Goal: Task Accomplishment & Management: Use online tool/utility

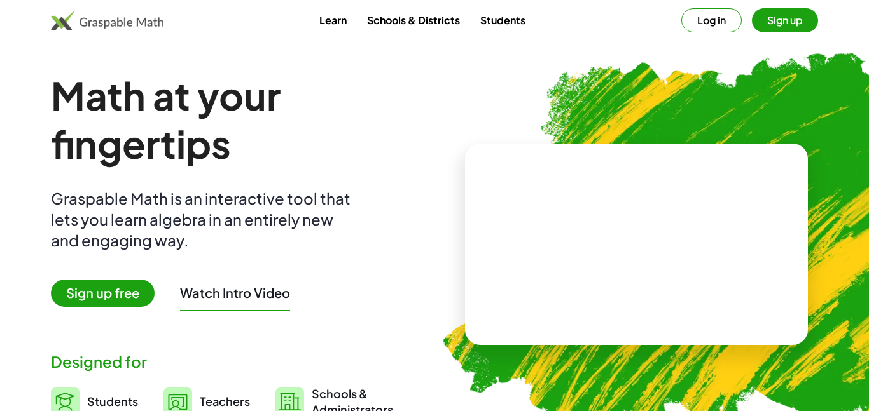
click at [802, 22] on button "Sign up" at bounding box center [785, 20] width 66 height 24
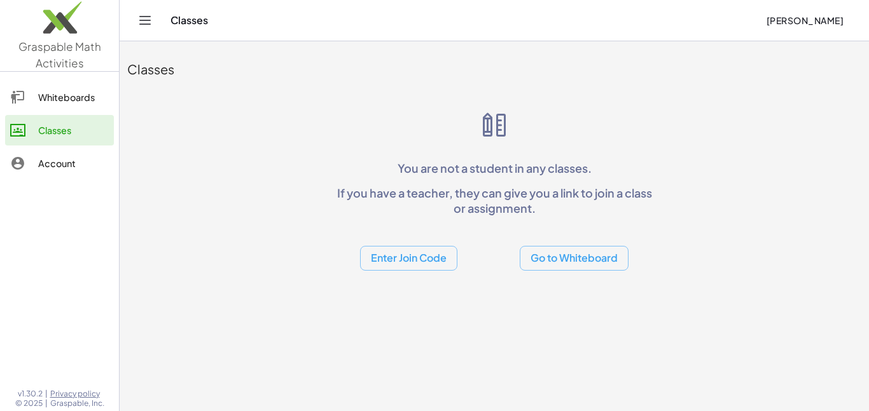
click at [420, 252] on button "Enter Join Code" at bounding box center [408, 258] width 97 height 25
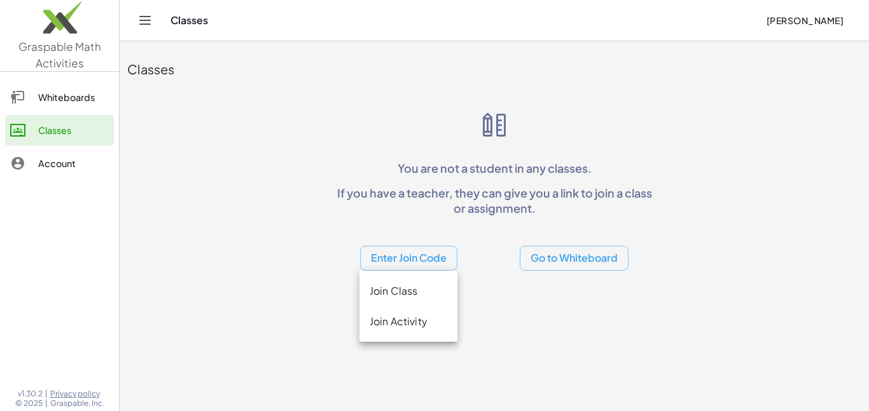
click at [412, 293] on div "Join Class" at bounding box center [408, 291] width 78 height 15
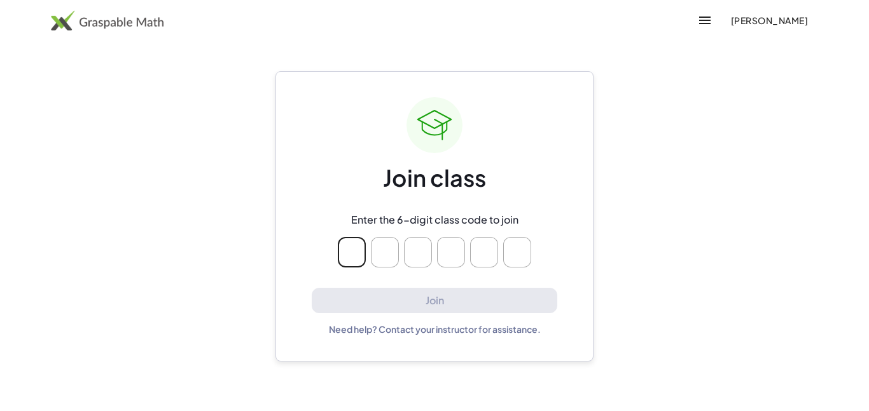
type input "*"
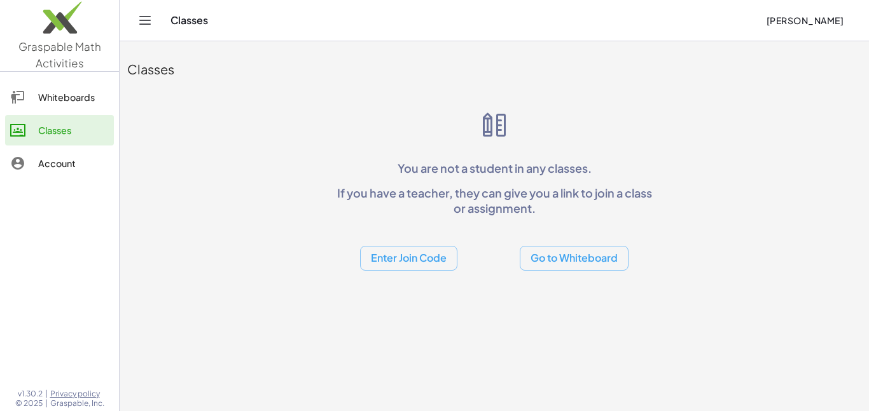
click at [542, 259] on button "Go to Whiteboard" at bounding box center [574, 258] width 109 height 25
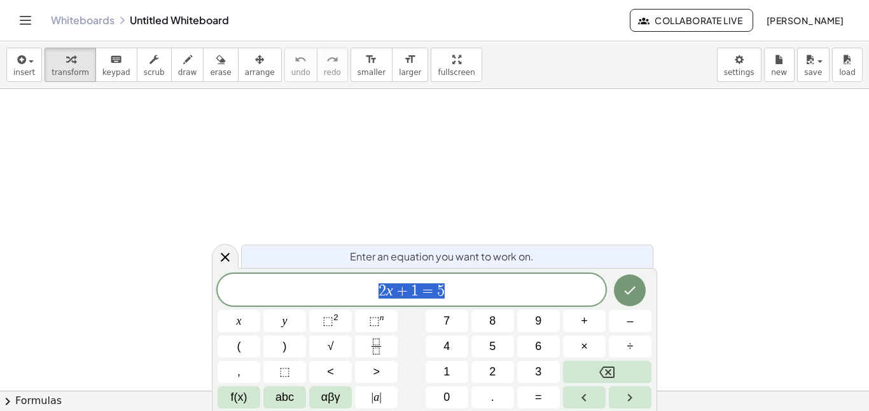
scroll to position [1, 0]
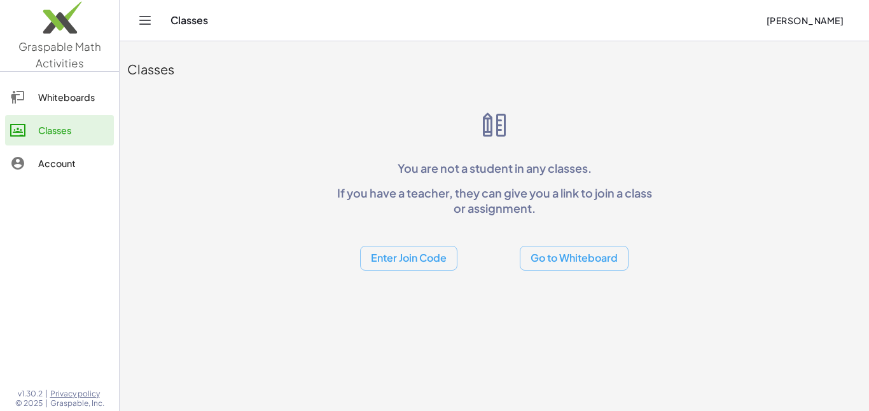
click at [385, 254] on button "Enter Join Code" at bounding box center [408, 258] width 97 height 25
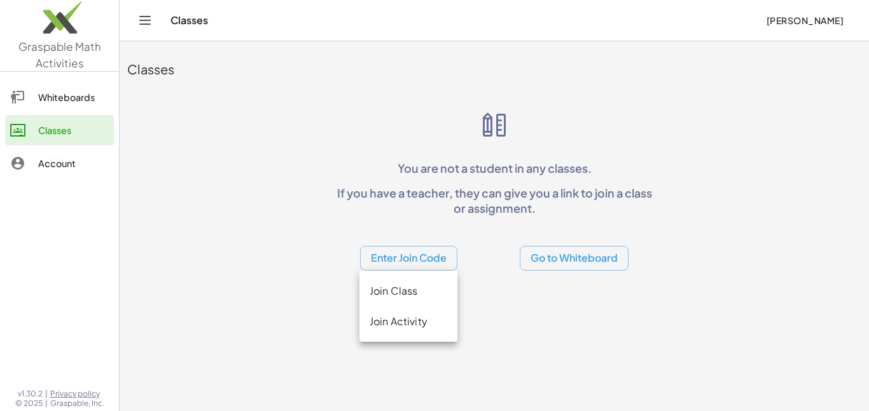
click at [404, 328] on div "Join Activity" at bounding box center [408, 321] width 78 height 15
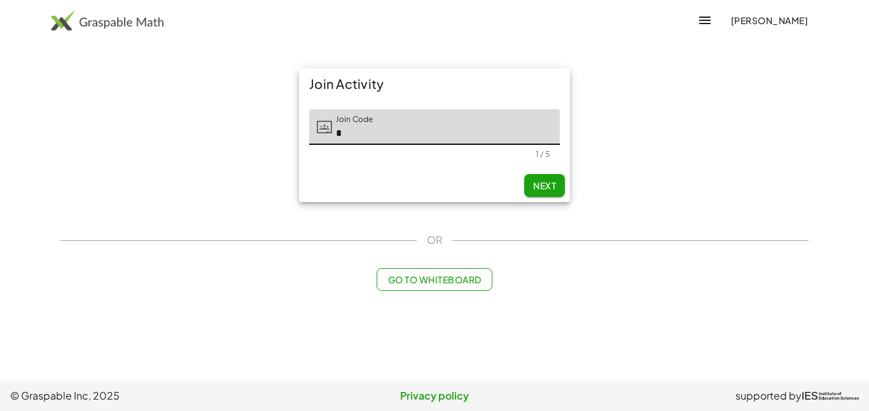
click at [530, 186] on button "Next" at bounding box center [544, 185] width 41 height 23
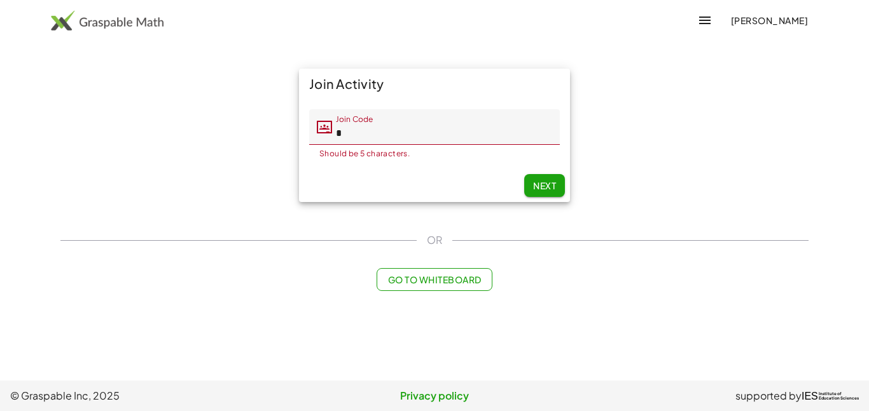
click at [478, 128] on input "*" at bounding box center [446, 127] width 228 height 36
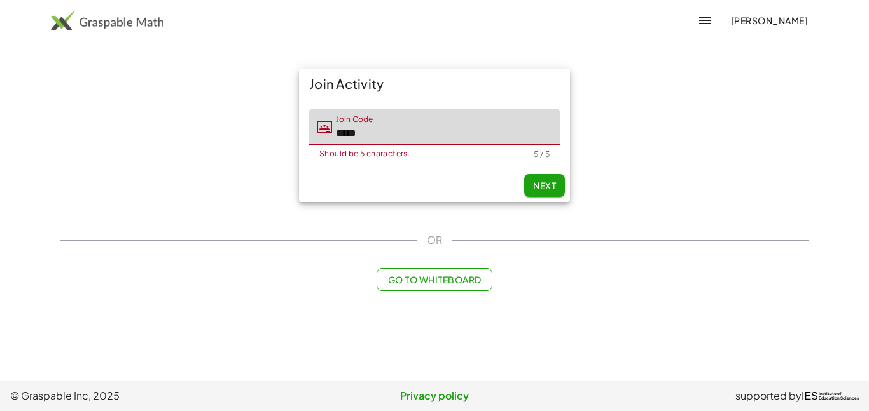
type input "*****"
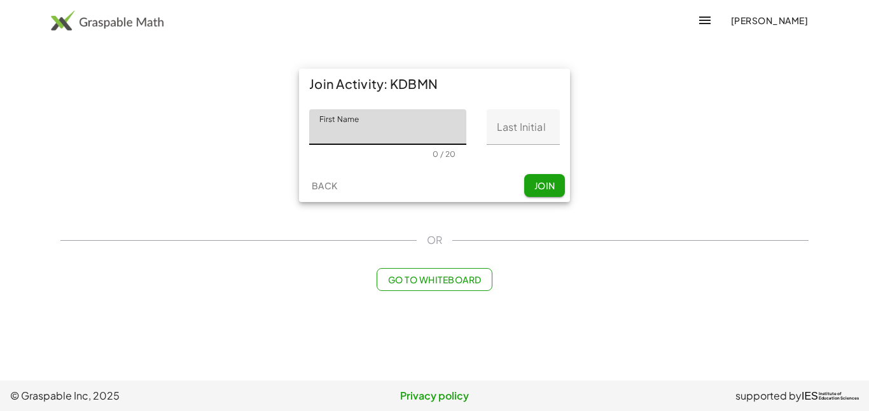
click at [516, 123] on input "Last Initial" at bounding box center [522, 127] width 73 height 36
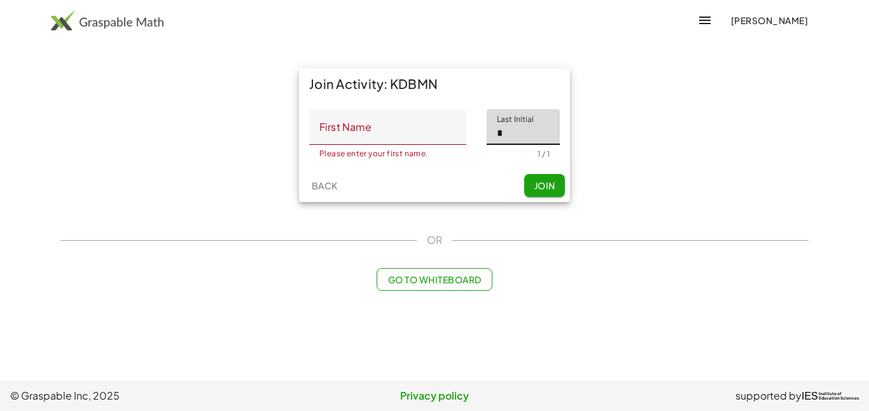
type input "*"
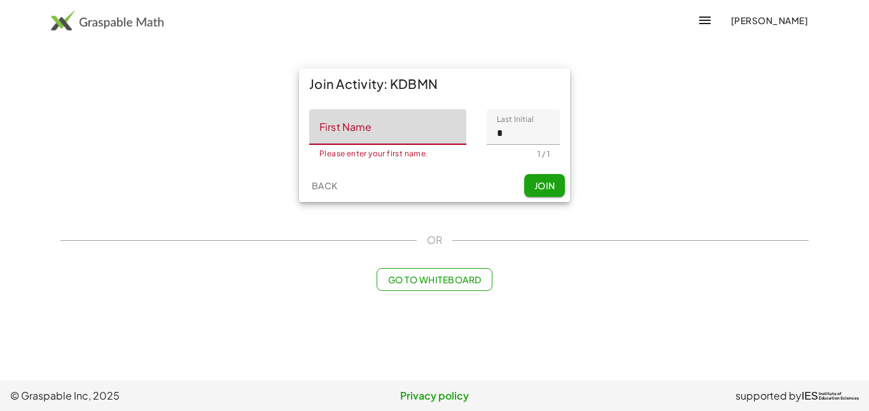
click at [427, 130] on input "First Name" at bounding box center [387, 127] width 157 height 36
type input "********"
click at [534, 188] on span "Join" at bounding box center [544, 185] width 21 height 11
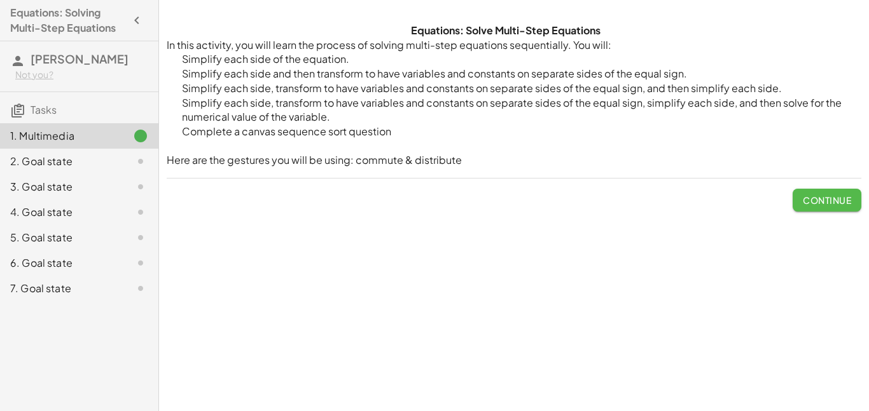
click at [837, 205] on span "Continue" at bounding box center [827, 200] width 48 height 11
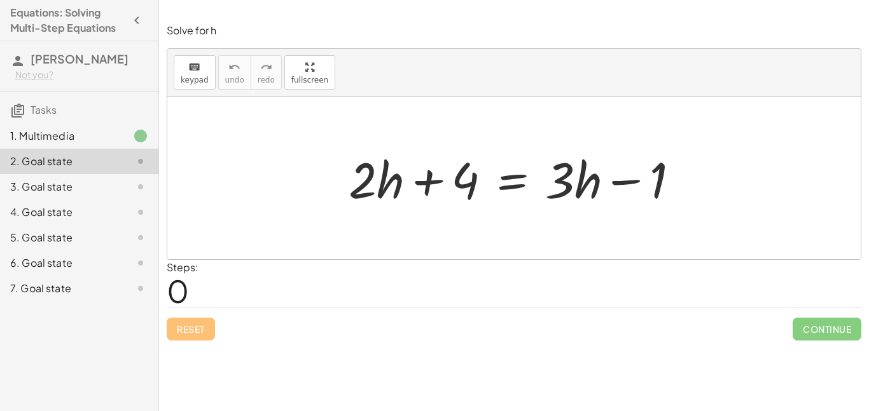
click at [657, 165] on div at bounding box center [518, 179] width 353 height 66
click at [684, 202] on div at bounding box center [518, 179] width 353 height 66
click at [661, 181] on div at bounding box center [518, 179] width 353 height 66
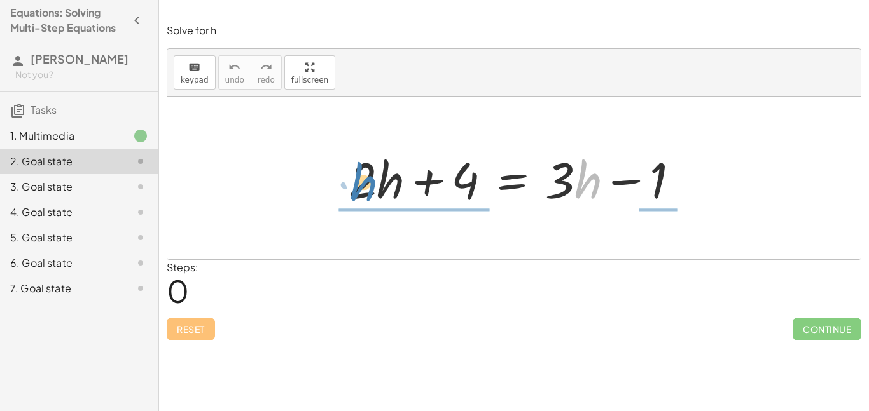
drag, startPoint x: 577, startPoint y: 177, endPoint x: 352, endPoint y: 179, distance: 225.1
click at [352, 179] on div at bounding box center [518, 179] width 353 height 66
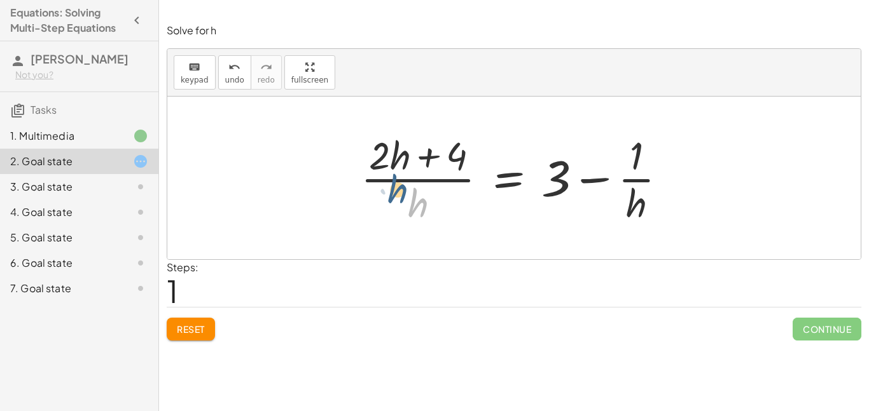
drag, startPoint x: 410, startPoint y: 201, endPoint x: 389, endPoint y: 187, distance: 24.7
click at [389, 187] on div at bounding box center [518, 178] width 329 height 98
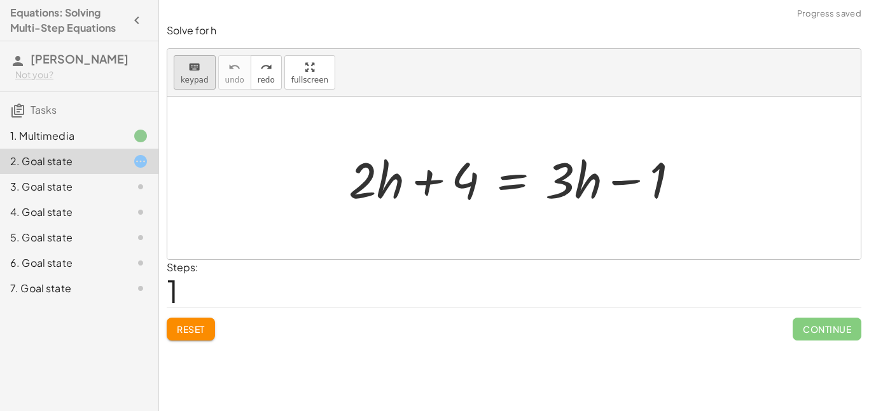
click at [189, 63] on icon "keyboard" at bounding box center [194, 67] width 12 height 15
drag, startPoint x: 335, startPoint y: 137, endPoint x: 395, endPoint y: 204, distance: 89.6
click at [395, 204] on div "+ · 2 · h + 4 = + · 3 · h − 1" at bounding box center [513, 178] width 693 height 163
click at [376, 186] on div at bounding box center [518, 179] width 353 height 66
drag, startPoint x: 345, startPoint y: 156, endPoint x: 354, endPoint y: 155, distance: 8.3
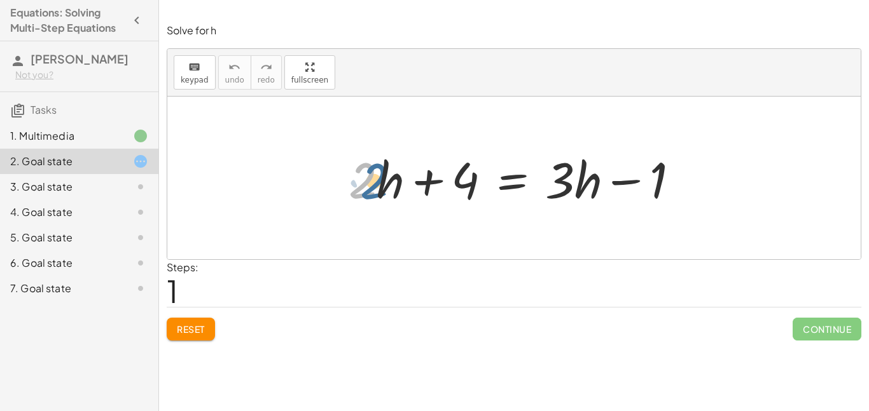
click at [354, 155] on div at bounding box center [518, 179] width 353 height 66
click at [352, 153] on div at bounding box center [518, 179] width 353 height 66
click at [348, 153] on div at bounding box center [518, 179] width 353 height 66
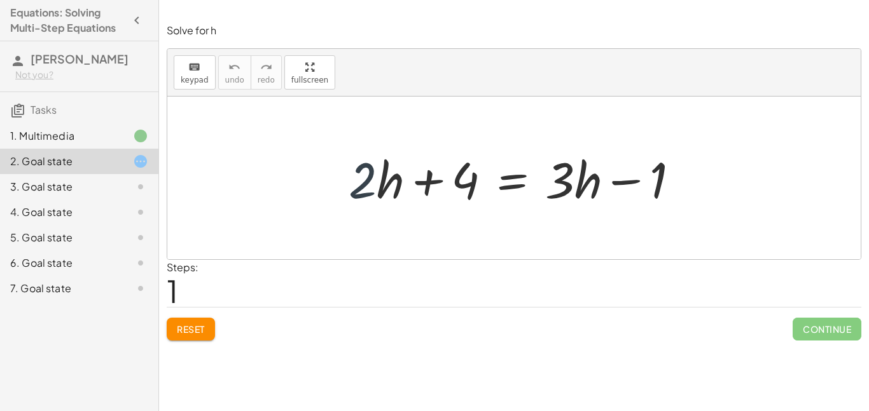
click at [348, 153] on div at bounding box center [518, 179] width 353 height 66
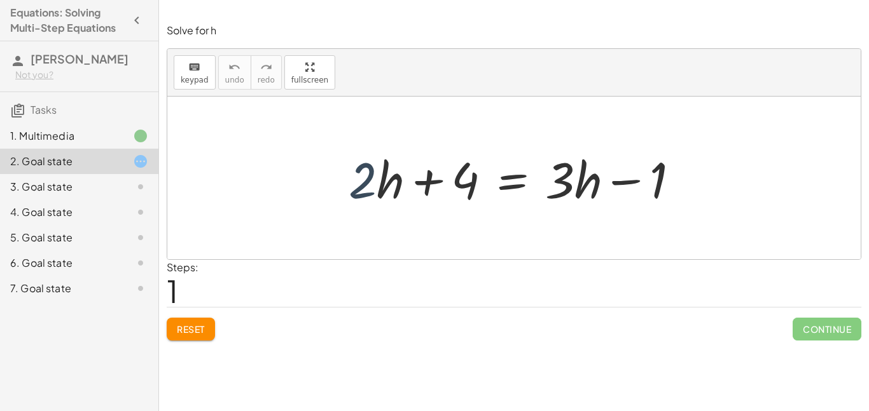
click at [348, 153] on div at bounding box center [518, 179] width 353 height 66
click at [202, 79] on span "keypad" at bounding box center [195, 80] width 28 height 9
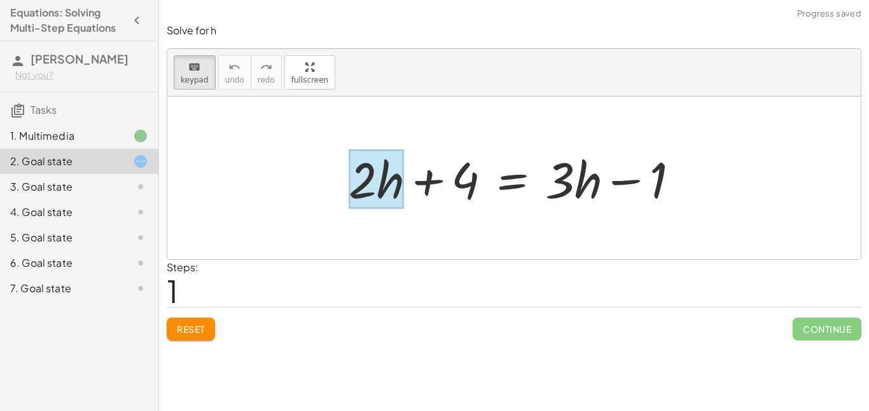
click at [403, 186] on div at bounding box center [375, 179] width 55 height 59
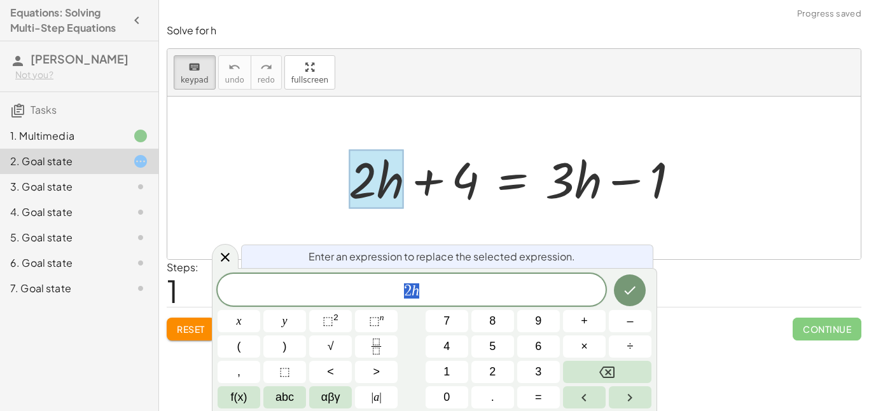
scroll to position [1, 0]
click at [403, 197] on div at bounding box center [375, 179] width 55 height 59
drag, startPoint x: 374, startPoint y: 183, endPoint x: 495, endPoint y: 166, distance: 122.6
click at [512, 179] on div "+ · 2 · h + 4 = + · 3 · h − 1" at bounding box center [512, 179] width 0 height 0
click at [227, 251] on icon at bounding box center [224, 257] width 15 height 15
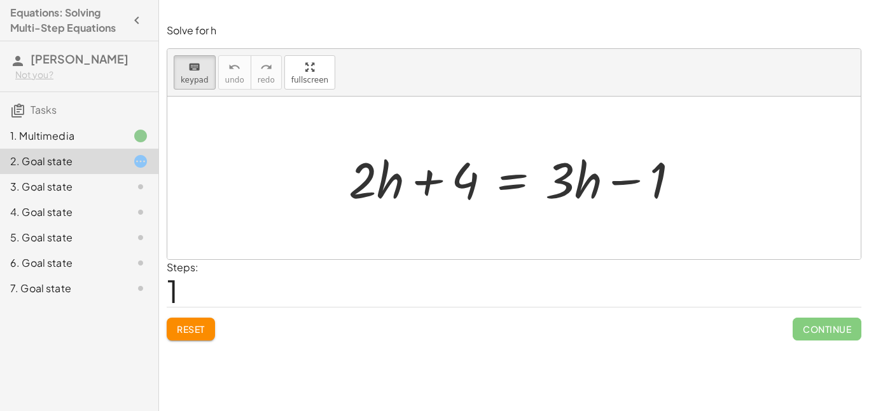
drag, startPoint x: 382, startPoint y: 174, endPoint x: 411, endPoint y: 127, distance: 54.9
click at [387, 176] on div at bounding box center [375, 179] width 55 height 59
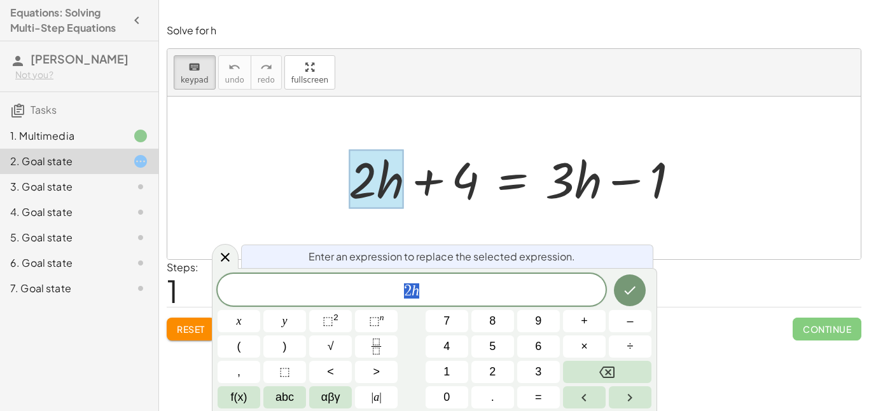
scroll to position [1, 0]
click at [229, 258] on icon at bounding box center [224, 257] width 15 height 15
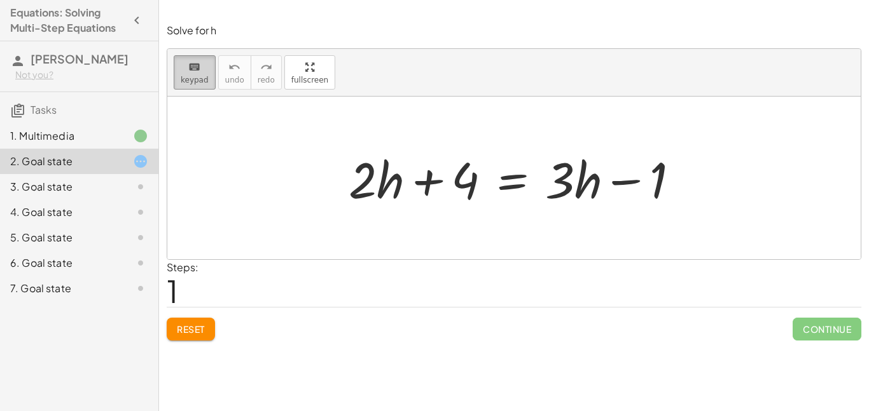
click at [188, 57] on button "keyboard keypad" at bounding box center [195, 72] width 42 height 34
drag, startPoint x: 380, startPoint y: 180, endPoint x: 382, endPoint y: 162, distance: 17.9
click at [382, 162] on div at bounding box center [518, 179] width 353 height 66
drag, startPoint x: 361, startPoint y: 180, endPoint x: 348, endPoint y: 195, distance: 19.0
click at [348, 195] on div at bounding box center [518, 179] width 353 height 66
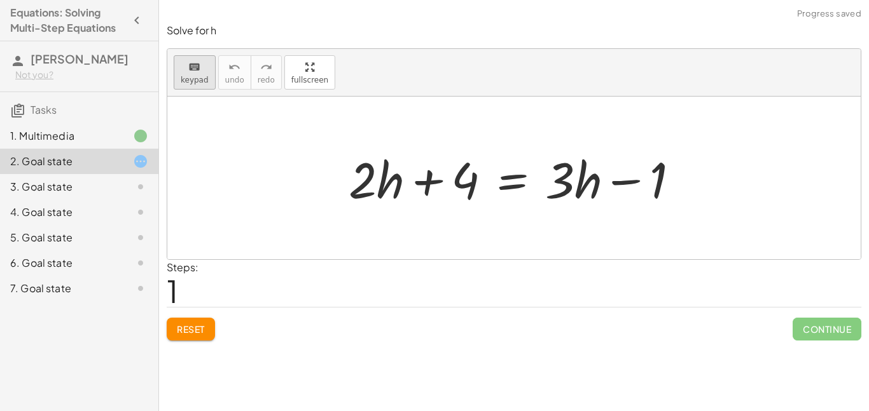
click at [206, 85] on button "keyboard keypad" at bounding box center [195, 72] width 42 height 34
drag, startPoint x: 342, startPoint y: 154, endPoint x: 392, endPoint y: 166, distance: 51.7
click at [512, 179] on div "+ · 2 · h + 4 = + · 3 · h − 1" at bounding box center [512, 179] width 0 height 0
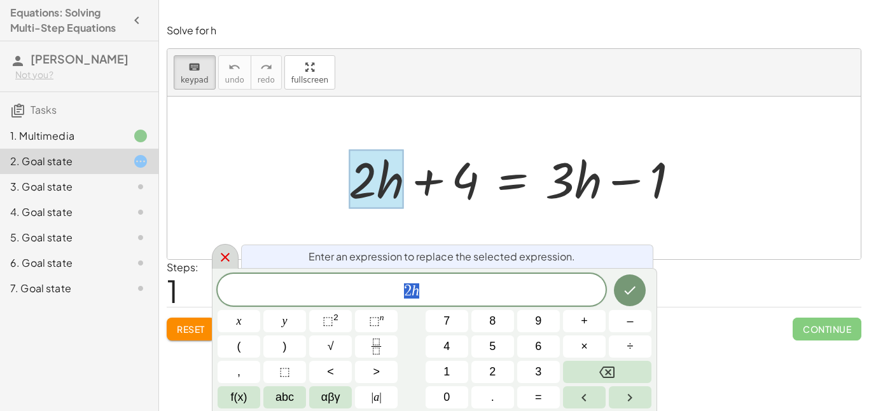
click at [222, 253] on icon at bounding box center [224, 257] width 15 height 15
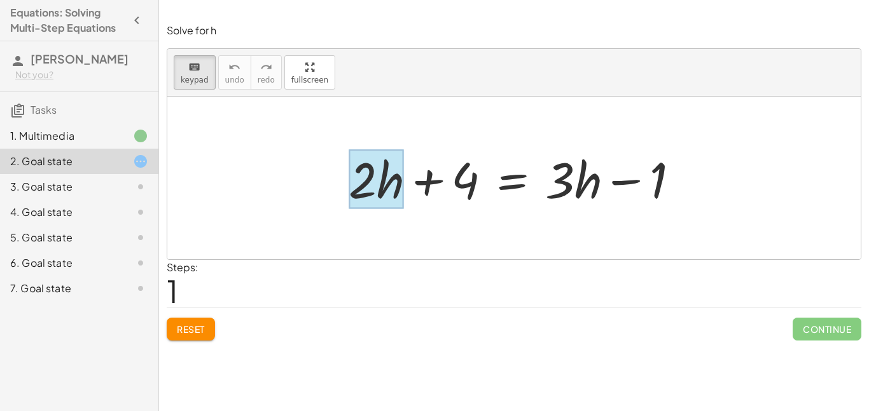
drag, startPoint x: 390, startPoint y: 195, endPoint x: 394, endPoint y: 186, distance: 9.7
click at [394, 186] on div at bounding box center [375, 179] width 55 height 59
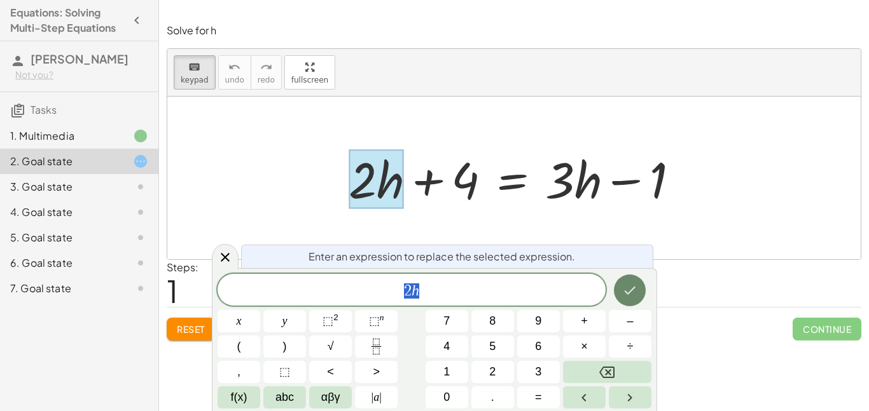
click at [623, 293] on icon "Done" at bounding box center [629, 290] width 15 height 15
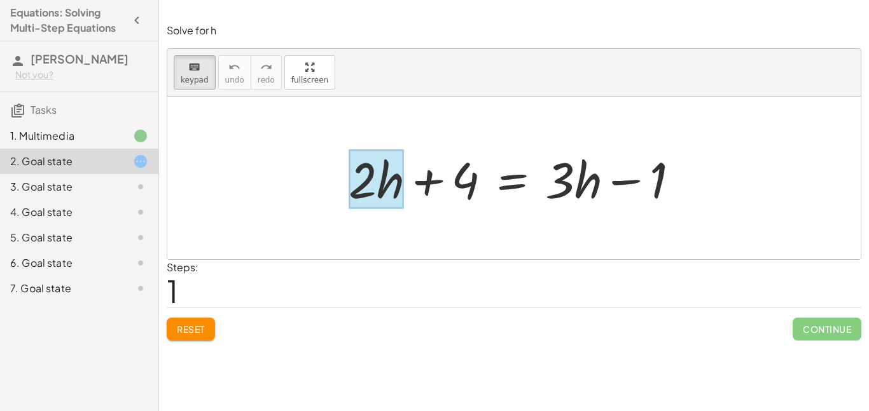
click at [383, 183] on div at bounding box center [375, 179] width 55 height 59
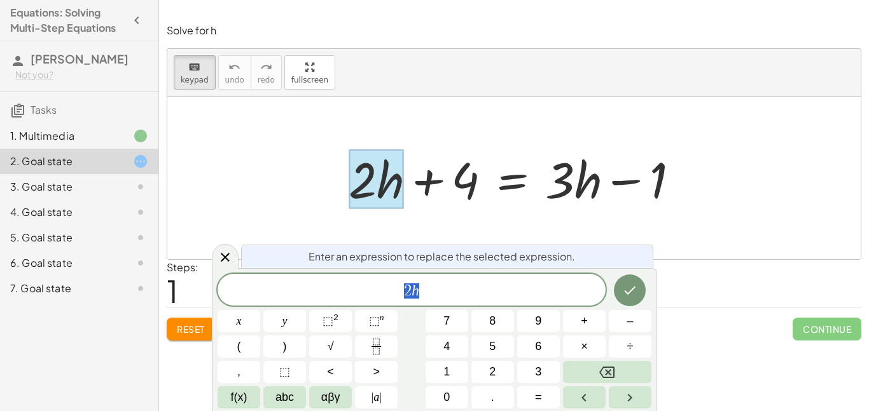
scroll to position [3, 0]
click at [233, 256] on div at bounding box center [225, 256] width 27 height 25
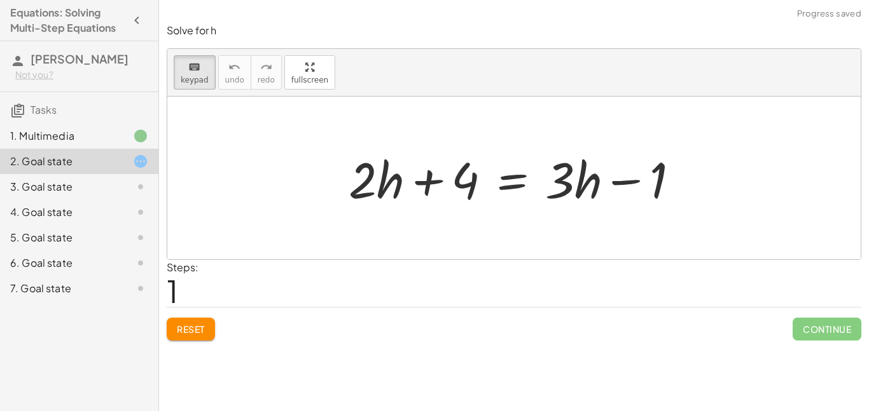
drag, startPoint x: 396, startPoint y: 193, endPoint x: 422, endPoint y: 151, distance: 49.1
drag, startPoint x: 377, startPoint y: 160, endPoint x: 415, endPoint y: 257, distance: 104.5
click at [394, 188] on div at bounding box center [375, 179] width 55 height 59
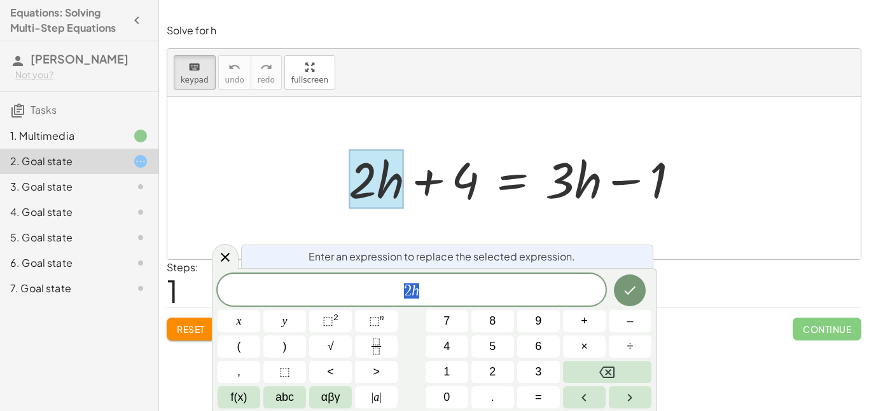
scroll to position [4, 0]
click at [630, 291] on icon "Done" at bounding box center [629, 290] width 15 height 15
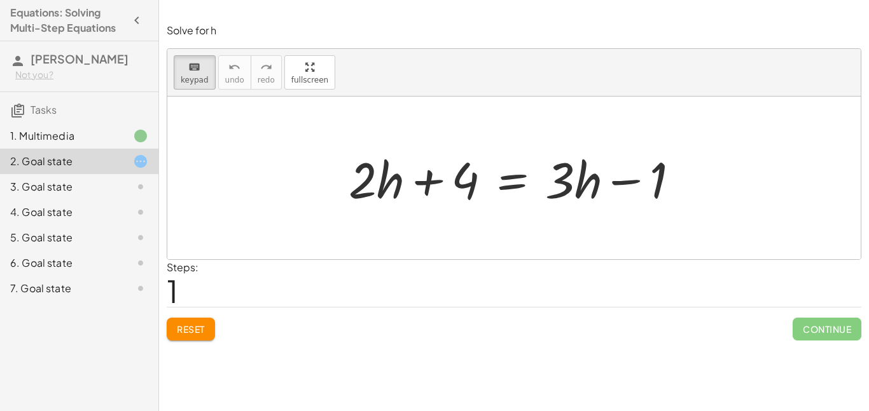
drag, startPoint x: 335, startPoint y: 142, endPoint x: 343, endPoint y: 151, distance: 12.1
click at [343, 151] on div "+ · 2 · h + 4 = + · 3 · h − 1" at bounding box center [513, 178] width 369 height 72
click at [334, 144] on div "+ · 2 · h + 4 = + · 3 · h − 1" at bounding box center [513, 178] width 369 height 72
drag, startPoint x: 379, startPoint y: 165, endPoint x: 451, endPoint y: 133, distance: 78.6
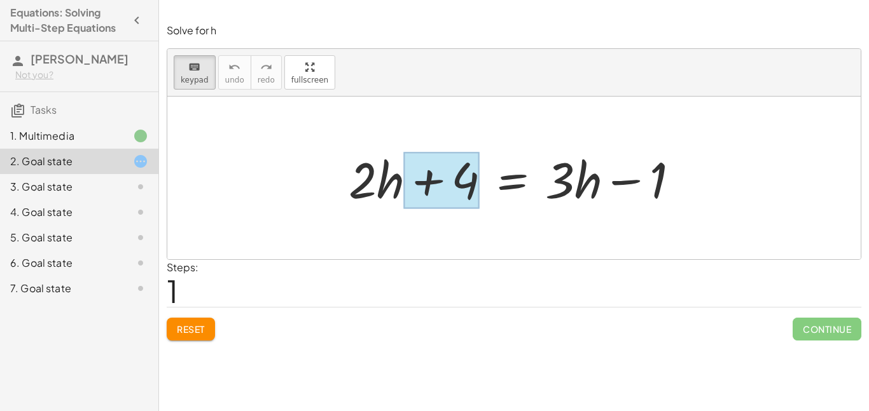
drag, startPoint x: 369, startPoint y: 187, endPoint x: 426, endPoint y: 167, distance: 59.9
click at [426, 167] on div at bounding box center [442, 181] width 76 height 57
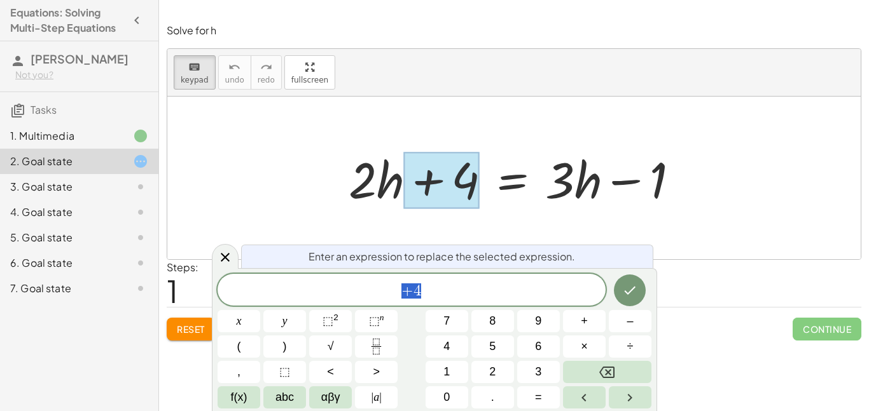
scroll to position [4, 0]
click at [623, 294] on icon "Done" at bounding box center [629, 290] width 15 height 15
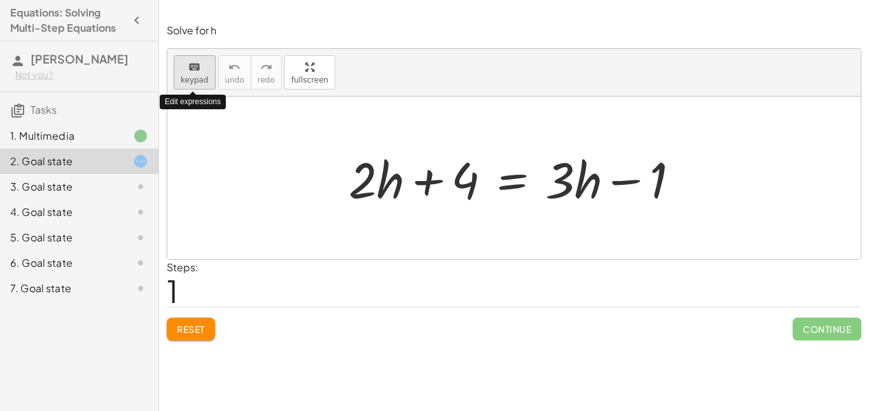
click at [202, 66] on div "keyboard" at bounding box center [195, 66] width 28 height 15
click at [202, 67] on div "keyboard" at bounding box center [195, 66] width 28 height 15
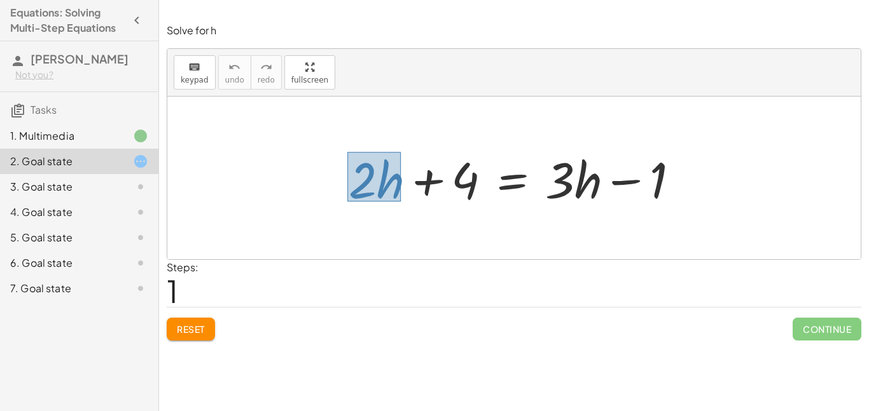
drag, startPoint x: 347, startPoint y: 152, endPoint x: 399, endPoint y: 200, distance: 71.1
click at [399, 200] on div at bounding box center [518, 179] width 353 height 66
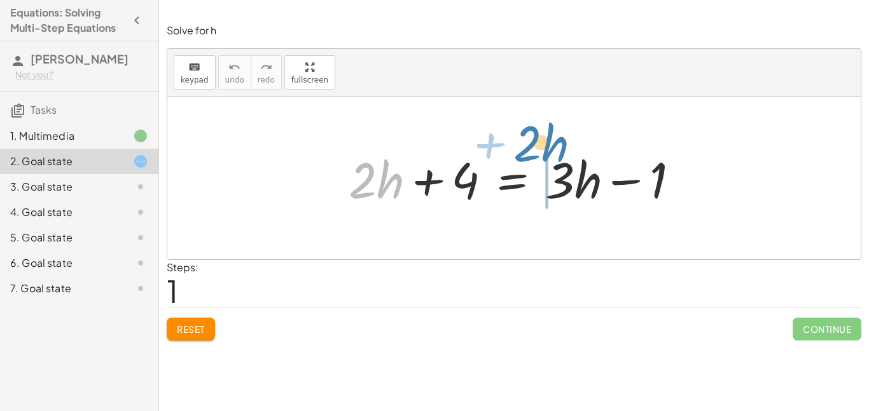
drag, startPoint x: 382, startPoint y: 184, endPoint x: 553, endPoint y: 155, distance: 172.9
click at [553, 155] on div at bounding box center [518, 179] width 353 height 66
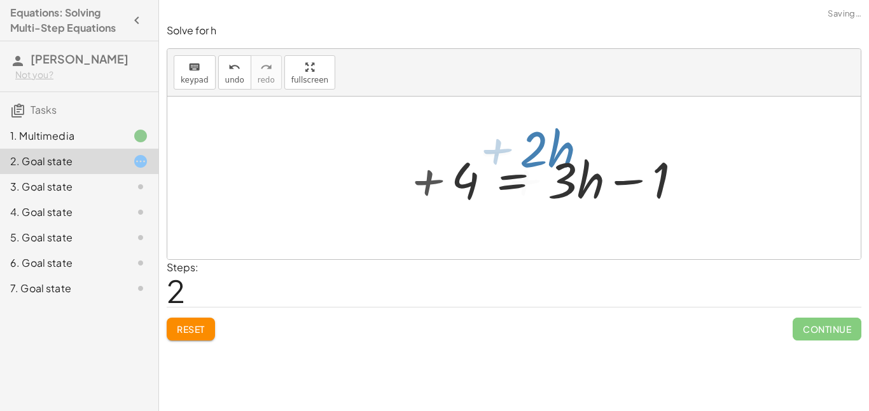
click at [553, 155] on div at bounding box center [641, 179] width 392 height 66
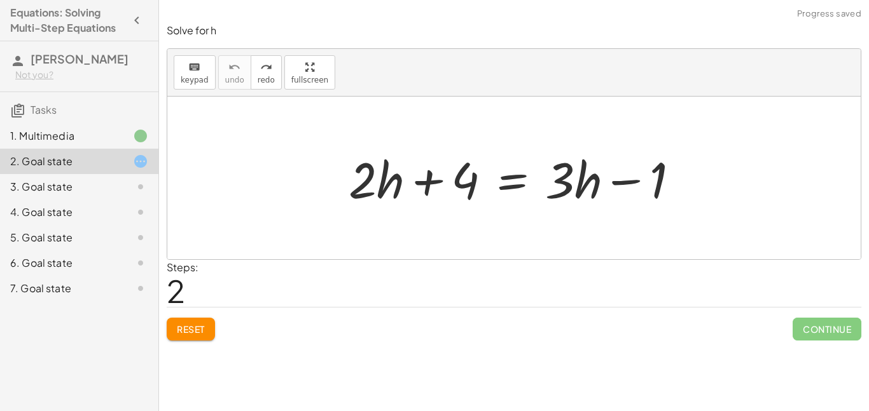
drag, startPoint x: 341, startPoint y: 155, endPoint x: 385, endPoint y: 176, distance: 48.9
click at [385, 176] on div "+ · 2 · h + 4 = + · 3 · h − 1" at bounding box center [513, 178] width 369 height 72
click at [190, 67] on icon "keyboard" at bounding box center [194, 67] width 12 height 15
click at [202, 79] on span "keypad" at bounding box center [195, 80] width 28 height 9
click at [201, 81] on span "keypad" at bounding box center [195, 80] width 28 height 9
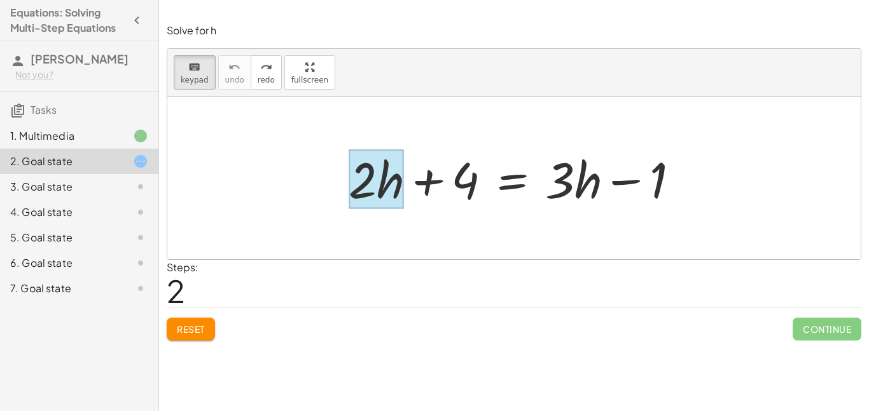
drag, startPoint x: 347, startPoint y: 158, endPoint x: 387, endPoint y: 185, distance: 48.5
click at [512, 179] on div "+ · 2 · h + 4 = + · 3 · h − 1" at bounding box center [512, 179] width 0 height 0
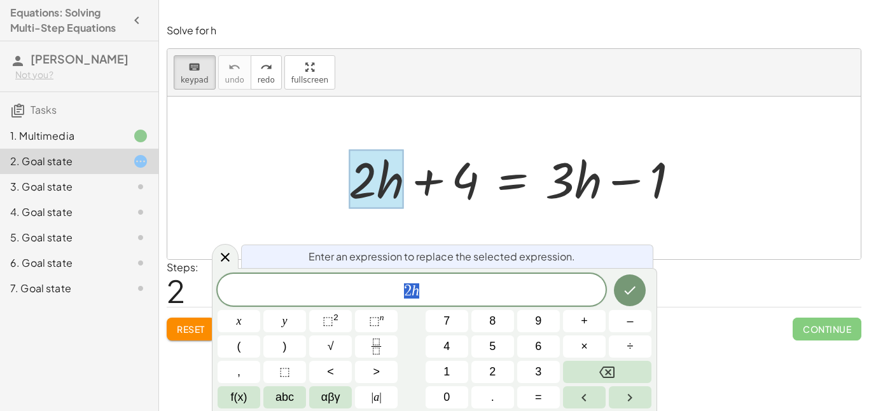
scroll to position [5, 0]
click at [338, 139] on div at bounding box center [513, 178] width 693 height 163
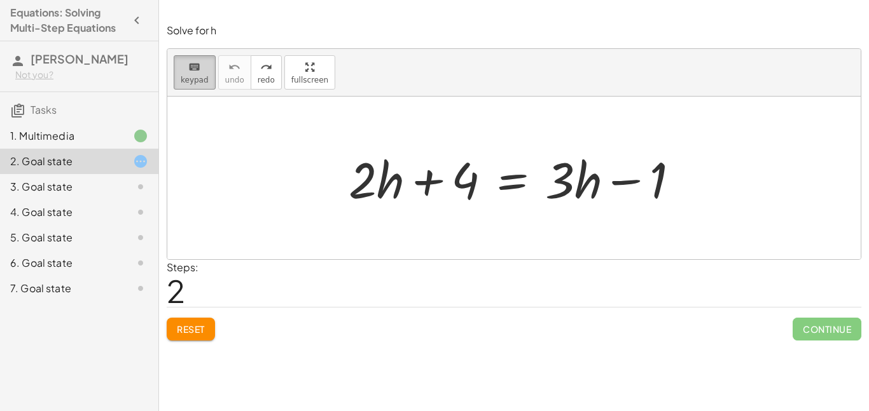
click at [188, 71] on icon "keyboard" at bounding box center [194, 67] width 12 height 15
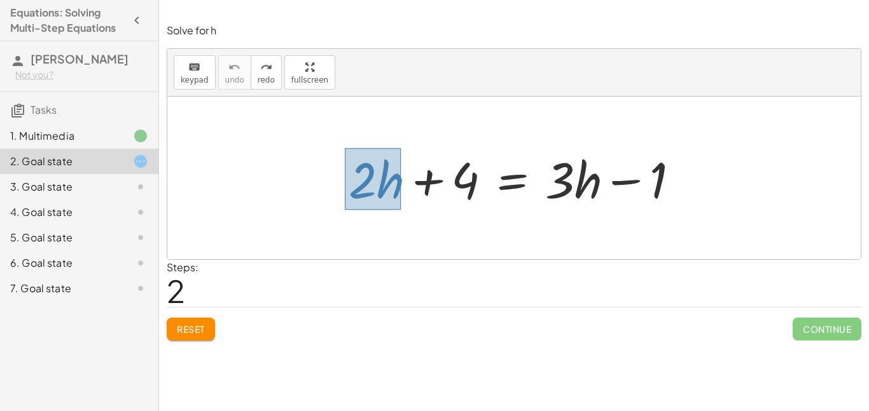
drag, startPoint x: 345, startPoint y: 148, endPoint x: 400, endPoint y: 209, distance: 82.4
click at [400, 209] on div at bounding box center [518, 179] width 353 height 66
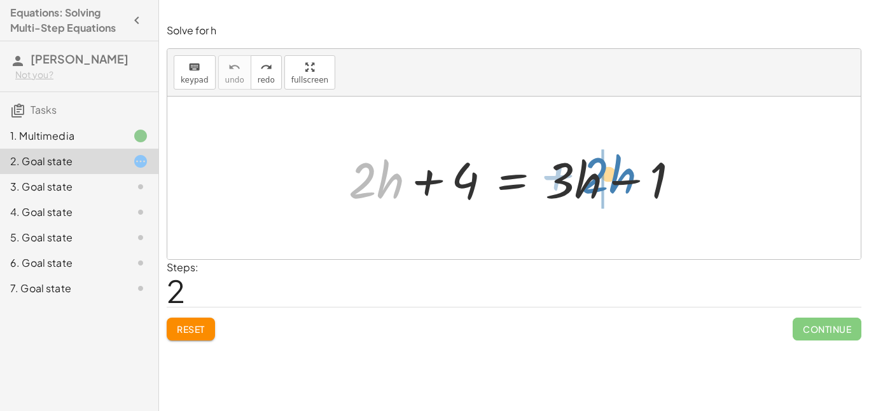
drag, startPoint x: 379, startPoint y: 182, endPoint x: 611, endPoint y: 177, distance: 232.2
click at [611, 177] on div at bounding box center [518, 179] width 353 height 66
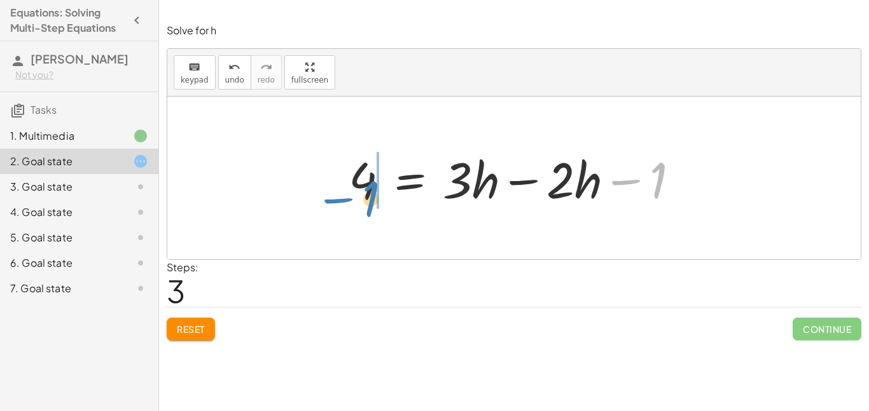
drag, startPoint x: 631, startPoint y: 166, endPoint x: 345, endPoint y: 184, distance: 287.4
click at [345, 184] on div at bounding box center [518, 179] width 353 height 66
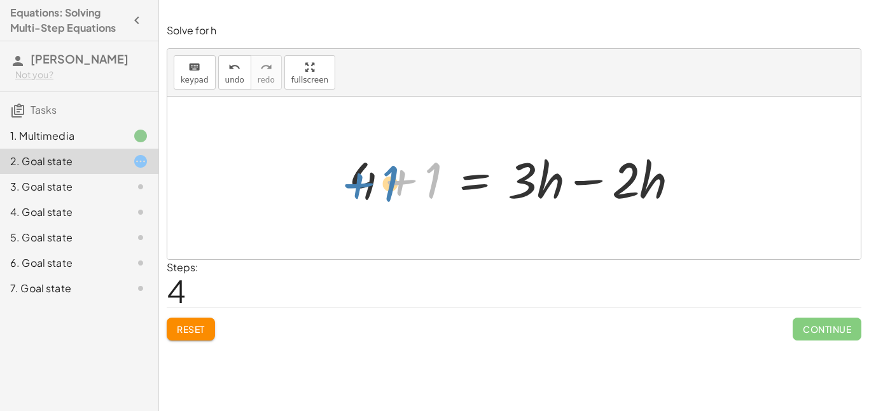
drag, startPoint x: 436, startPoint y: 177, endPoint x: 392, endPoint y: 181, distance: 44.0
click at [392, 181] on div at bounding box center [518, 179] width 353 height 66
drag, startPoint x: 430, startPoint y: 177, endPoint x: 367, endPoint y: 178, distance: 63.0
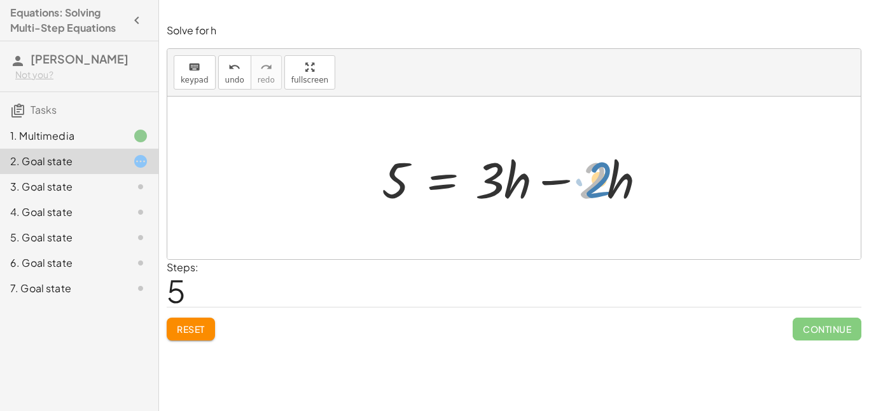
drag, startPoint x: 602, startPoint y: 181, endPoint x: 620, endPoint y: 179, distance: 18.5
click at [620, 179] on div at bounding box center [518, 179] width 287 height 66
click at [191, 64] on icon "keyboard" at bounding box center [194, 67] width 12 height 15
drag, startPoint x: 568, startPoint y: 134, endPoint x: 580, endPoint y: 142, distance: 14.6
click at [580, 142] on div "+ · 2 · h + 4 = + · 3 · h − 1 4 = + · 3 · h − · 2 · h − 1 + 4 + 1 = + · 3 · h −…" at bounding box center [513, 178] width 693 height 163
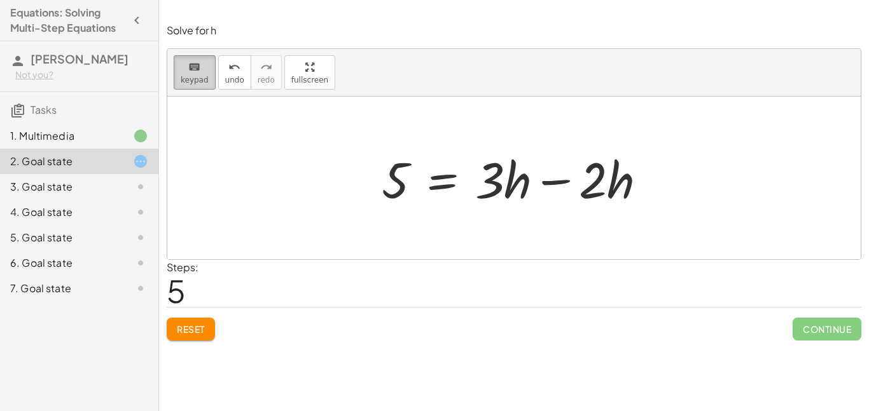
click at [188, 60] on icon "keyboard" at bounding box center [194, 67] width 12 height 15
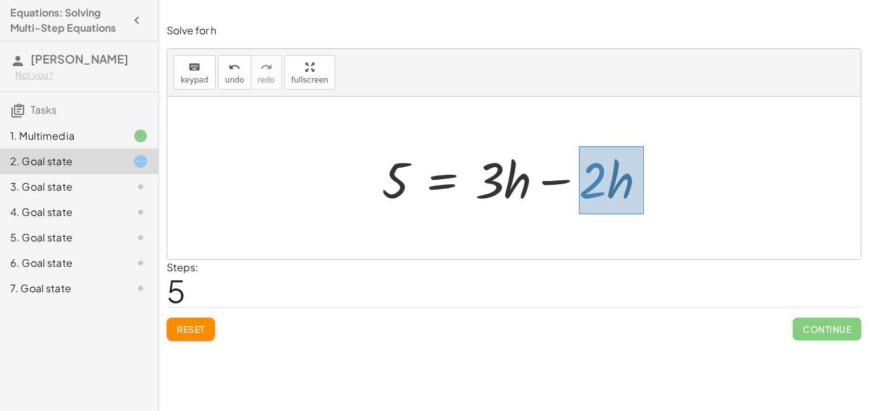
drag, startPoint x: 579, startPoint y: 146, endPoint x: 644, endPoint y: 214, distance: 94.0
click at [644, 214] on div "+ · 2 · h + 4 = + · 3 · h − 1 4 = + · 3 · h − · 2 · h − 1 + 4 + 1 = + · 3 · h −…" at bounding box center [513, 178] width 693 height 163
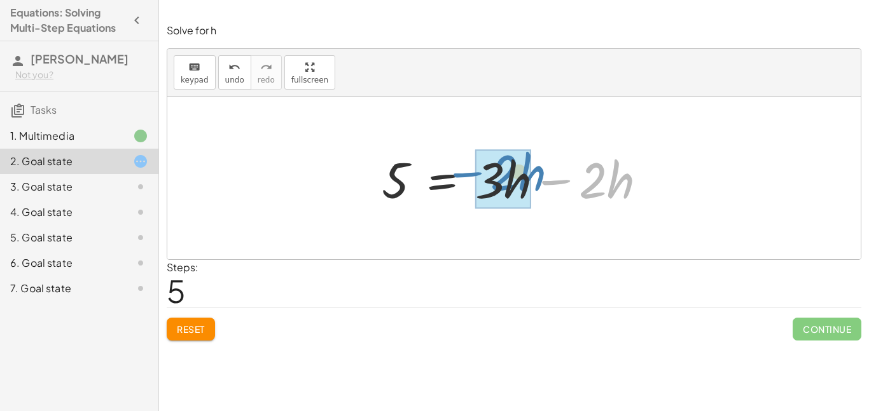
drag, startPoint x: 614, startPoint y: 177, endPoint x: 525, endPoint y: 169, distance: 89.4
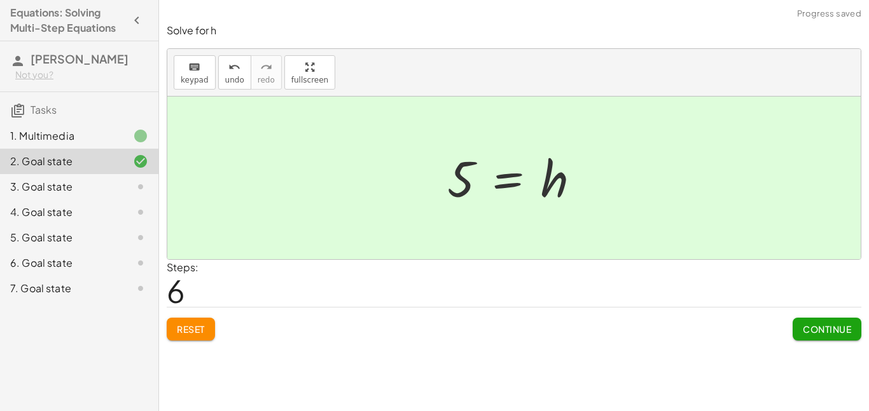
click at [811, 327] on span "Continue" at bounding box center [827, 329] width 48 height 11
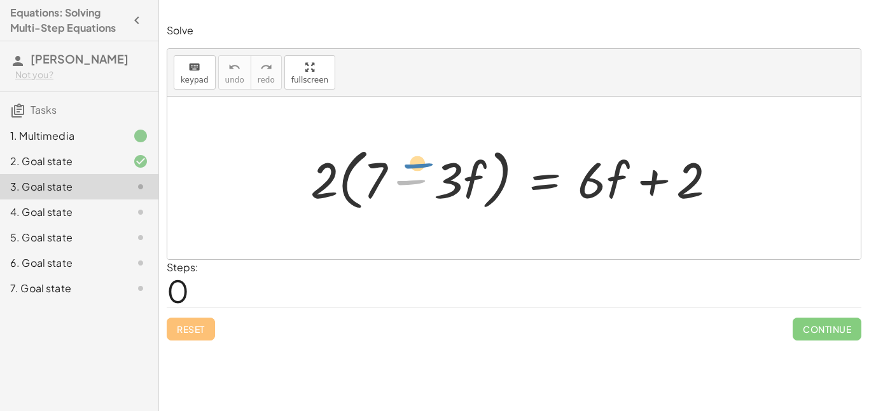
drag, startPoint x: 422, startPoint y: 145, endPoint x: 424, endPoint y: 128, distance: 17.3
click at [424, 128] on div "− · 2 · ( + 7 − · 3 · f ) = + · 6 · f + 2" at bounding box center [513, 178] width 693 height 163
drag, startPoint x: 439, startPoint y: 136, endPoint x: 482, endPoint y: 188, distance: 67.3
click at [482, 188] on div "· 2 · ( + 7 − · 3 · f ) = + · 6 · f + 2" at bounding box center [513, 178] width 693 height 163
click at [191, 71] on icon "keyboard" at bounding box center [194, 67] width 12 height 15
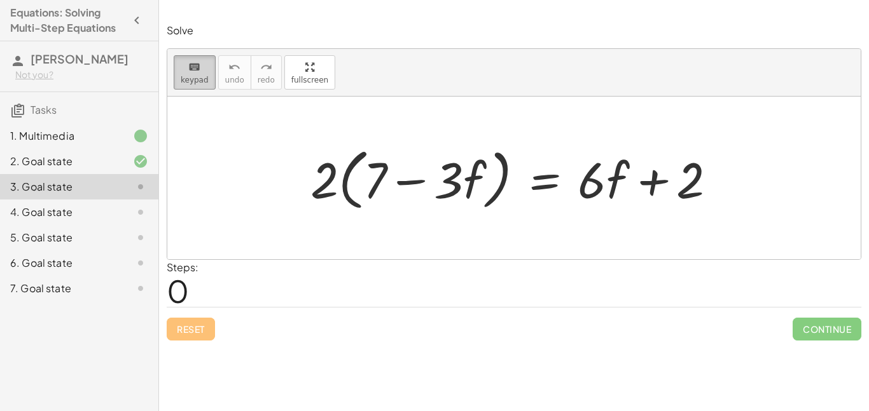
click at [191, 71] on icon "keyboard" at bounding box center [194, 67] width 12 height 15
click at [588, 145] on div at bounding box center [518, 178] width 429 height 73
click at [584, 143] on div at bounding box center [518, 178] width 429 height 73
